Goal: Information Seeking & Learning: Learn about a topic

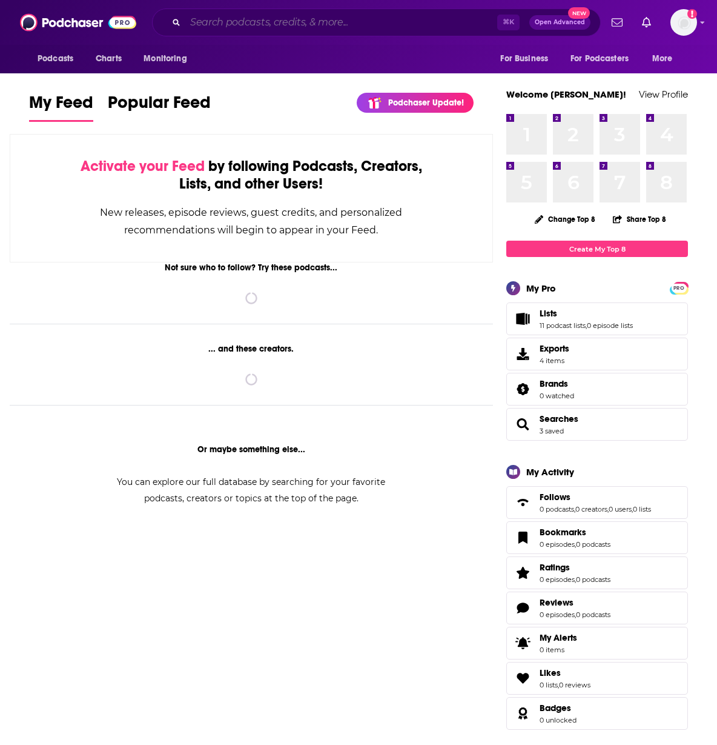
click at [244, 32] on input "Search podcasts, credits, & more..." at bounding box center [341, 22] width 312 height 19
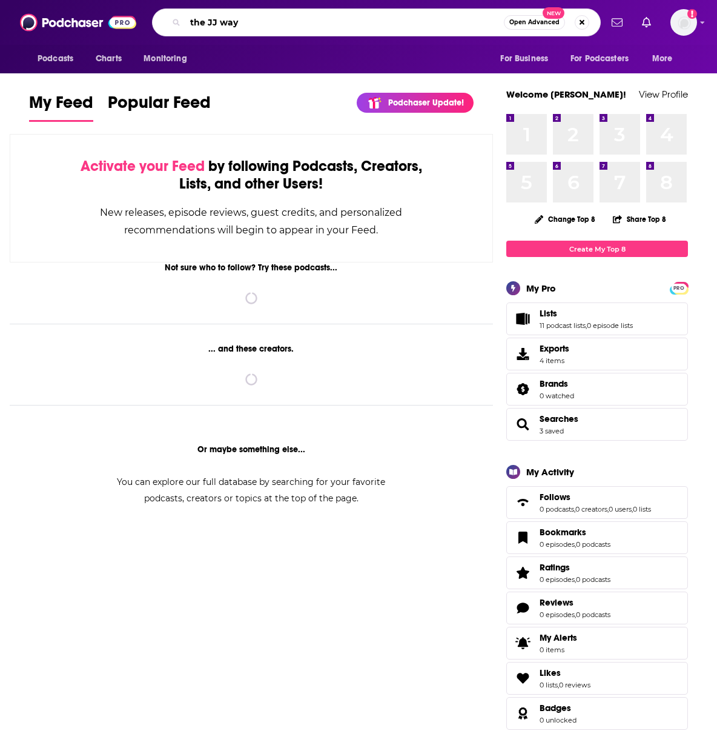
type input "the JJ way"
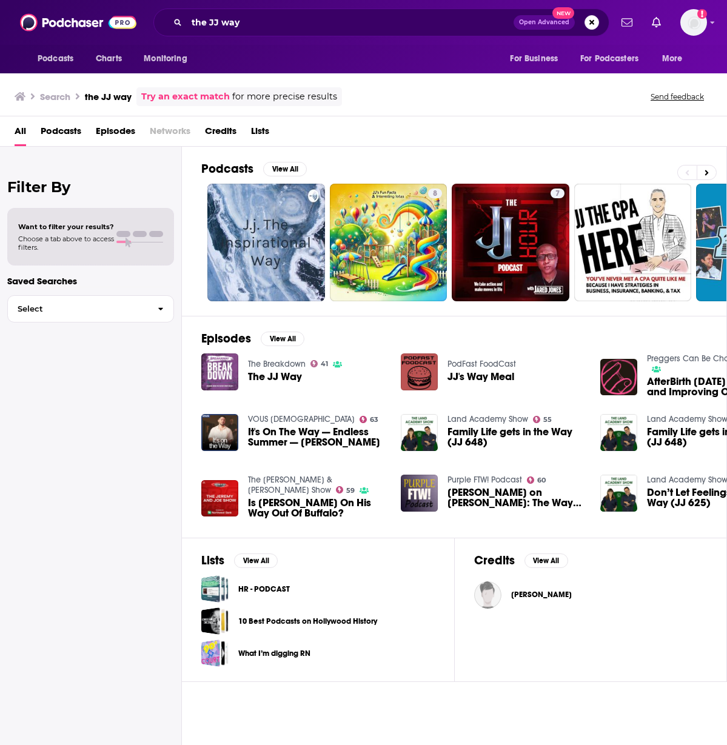
click at [270, 375] on span "The JJ Way" at bounding box center [275, 376] width 54 height 10
